Goal: Navigation & Orientation: Find specific page/section

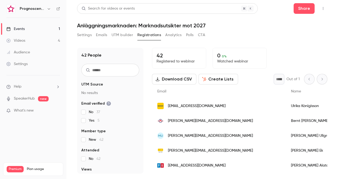
click at [25, 43] on link "Videos 4" at bounding box center [33, 41] width 66 height 12
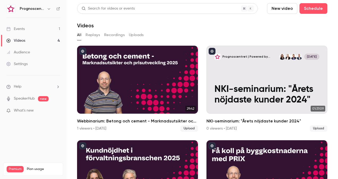
click at [49, 30] on link "Events 1" at bounding box center [33, 29] width 66 height 12
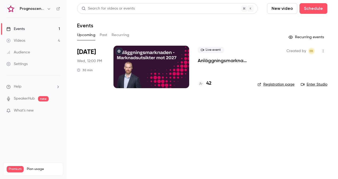
click at [216, 63] on p "Anläggningsmarknaden: Marknadsutsikter mot 2027" at bounding box center [223, 60] width 51 height 6
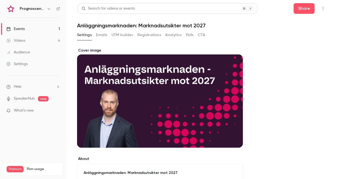
click at [33, 28] on link "Events 1" at bounding box center [33, 29] width 66 height 12
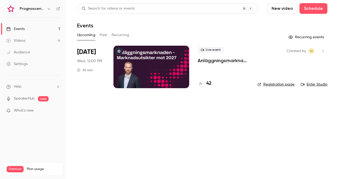
click at [222, 63] on p "Anläggningsmarknaden: Marknadsutsikter mot 2027" at bounding box center [223, 60] width 51 height 6
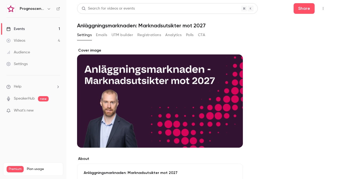
click at [153, 35] on button "Registrations" at bounding box center [150, 35] width 24 height 9
